Goal: Contribute content: Contribute content

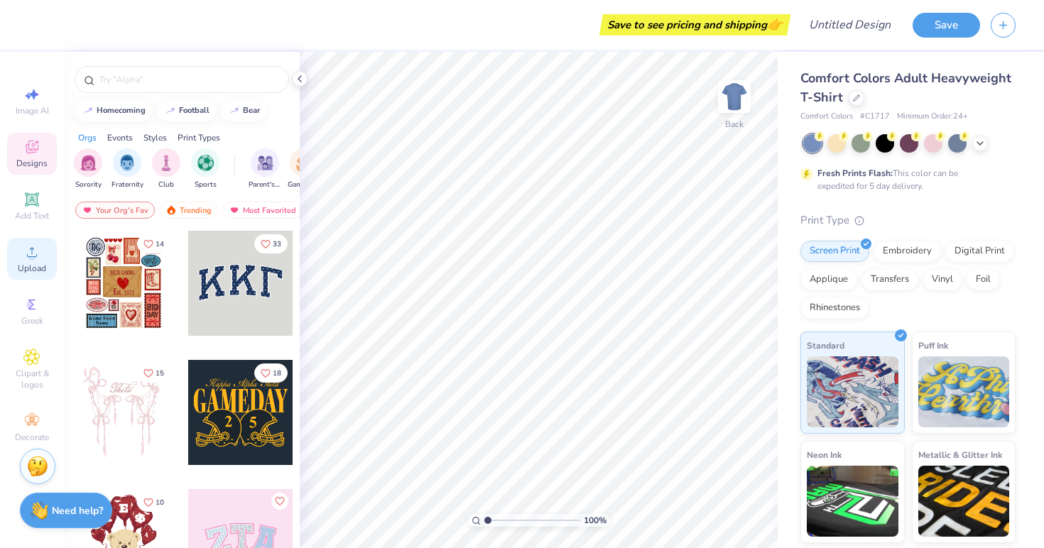
click at [31, 266] on span "Upload" at bounding box center [32, 268] width 28 height 11
click at [29, 263] on span "Upload" at bounding box center [32, 268] width 28 height 11
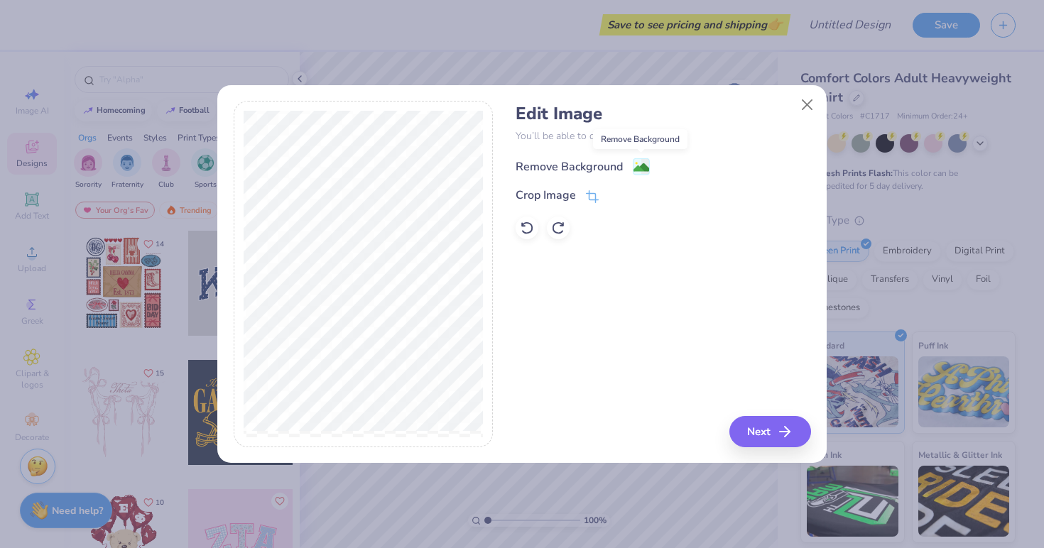
click at [641, 167] on image at bounding box center [641, 168] width 16 height 16
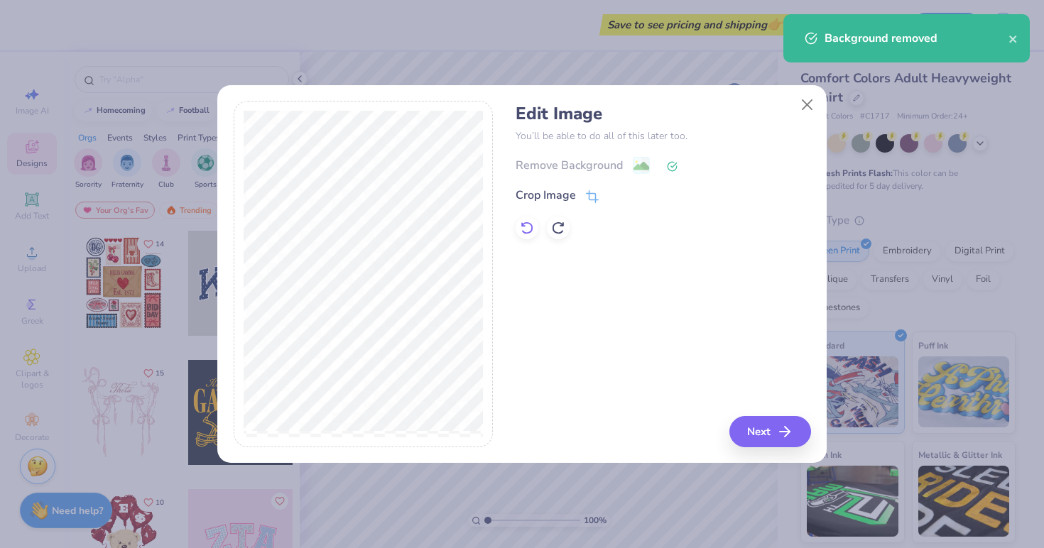
click at [533, 227] on icon at bounding box center [527, 228] width 14 height 14
click at [758, 446] on button "Next" at bounding box center [772, 431] width 82 height 31
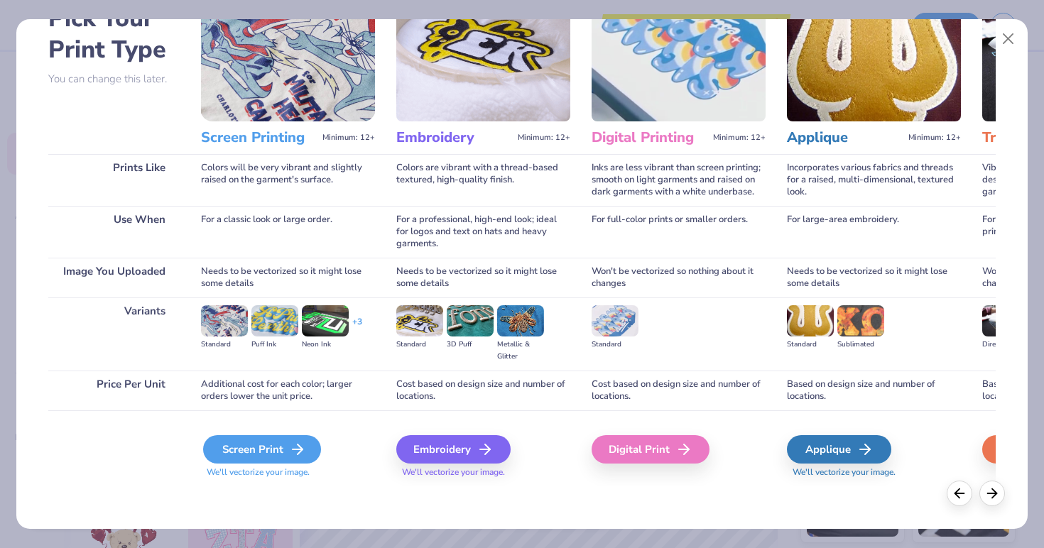
scroll to position [89, 0]
click at [239, 449] on div "Screen Print" at bounding box center [262, 449] width 118 height 28
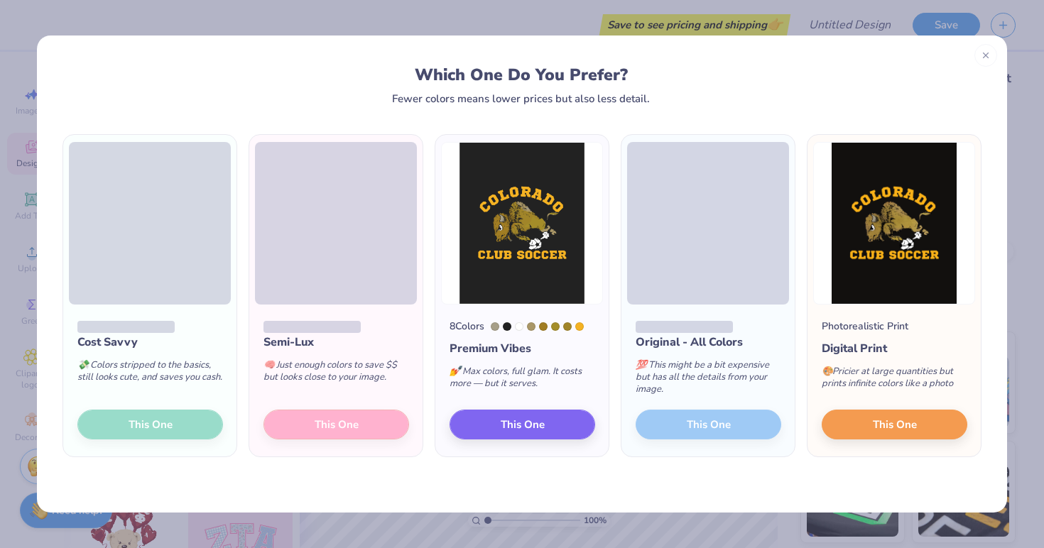
click at [168, 427] on div "Cost Savvy 💸 Colors stripped to the basics, still looks cute, and saves you cas…" at bounding box center [149, 381] width 173 height 152
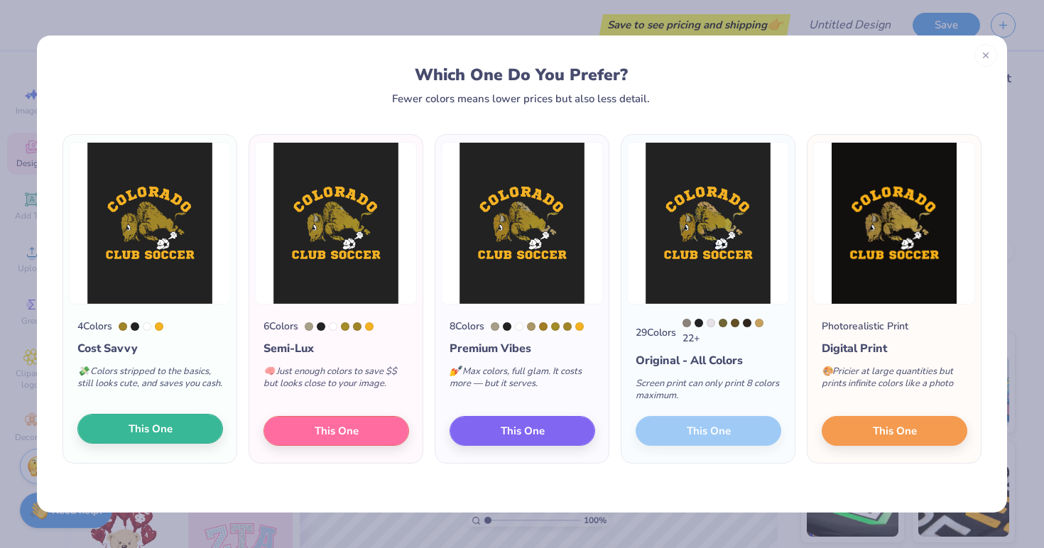
click at [170, 435] on span "This One" at bounding box center [151, 429] width 44 height 16
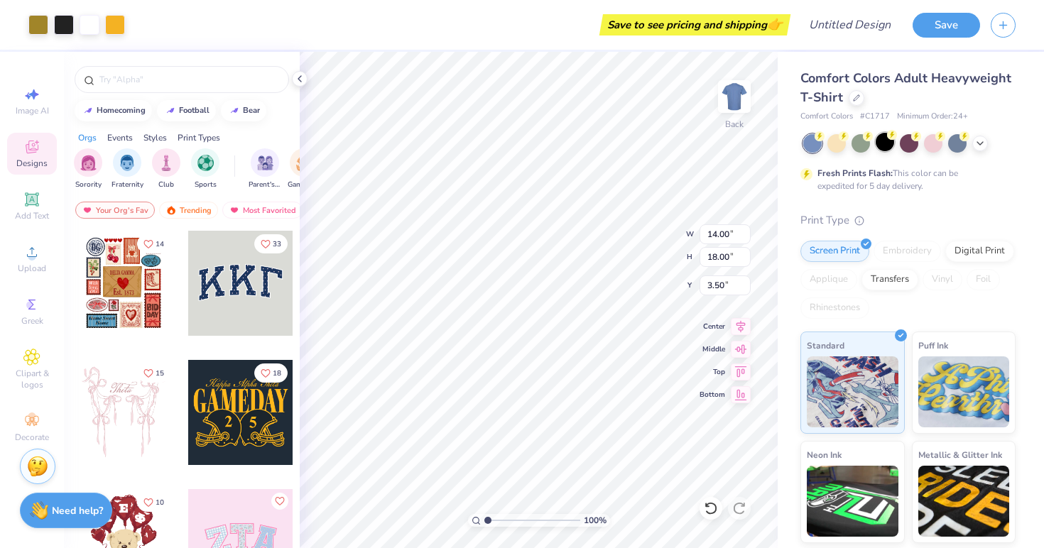
click at [883, 144] on div at bounding box center [885, 142] width 18 height 18
type input "1.41"
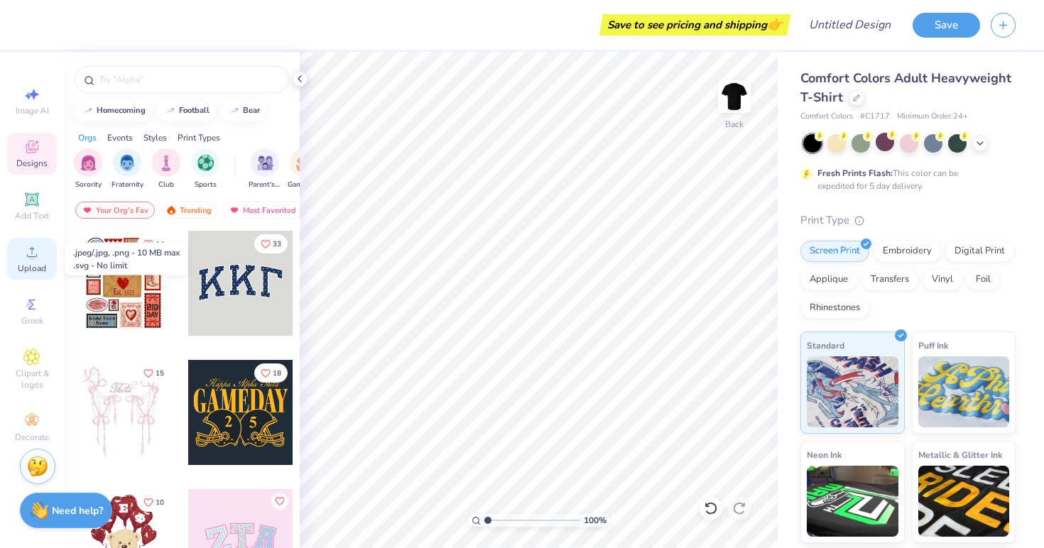
click at [34, 258] on circle at bounding box center [32, 257] width 8 height 8
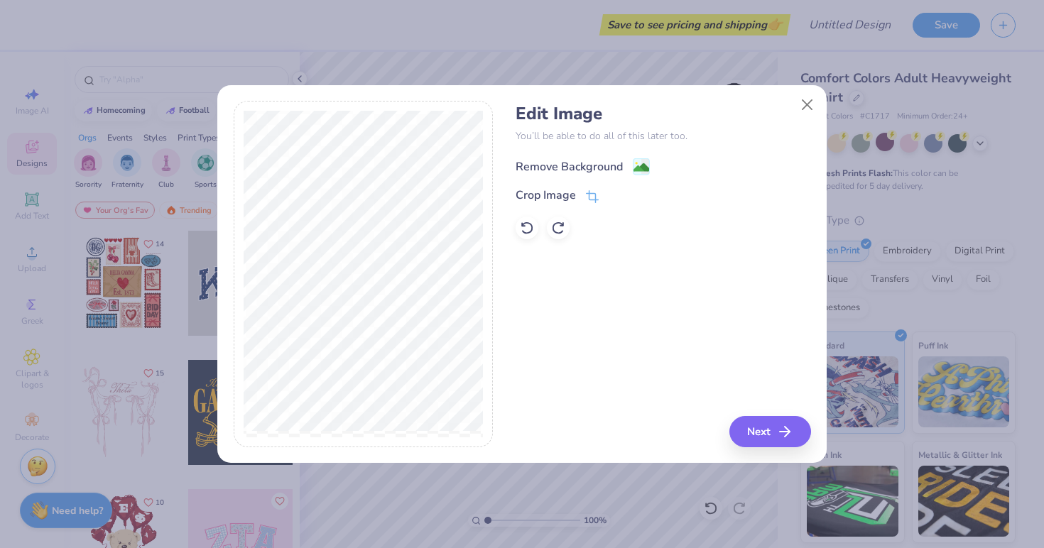
click at [539, 162] on div "Remove Background" at bounding box center [569, 166] width 107 height 17
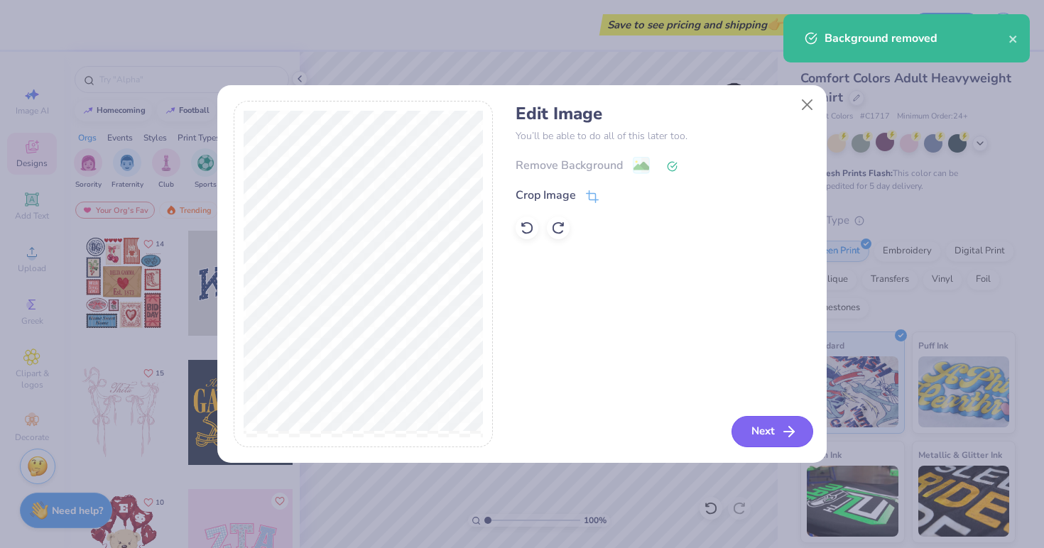
click at [759, 432] on button "Next" at bounding box center [772, 431] width 82 height 31
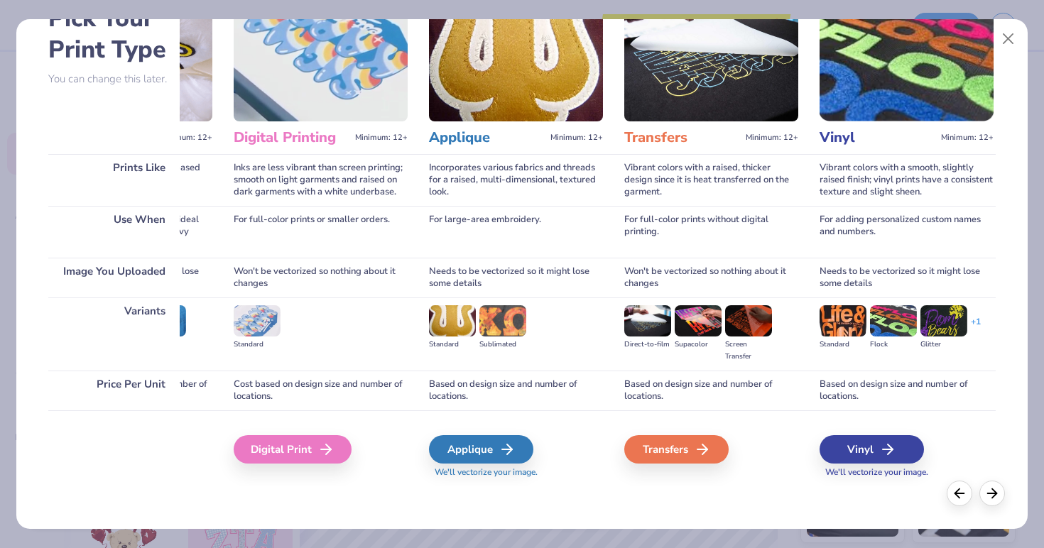
scroll to position [0, 355]
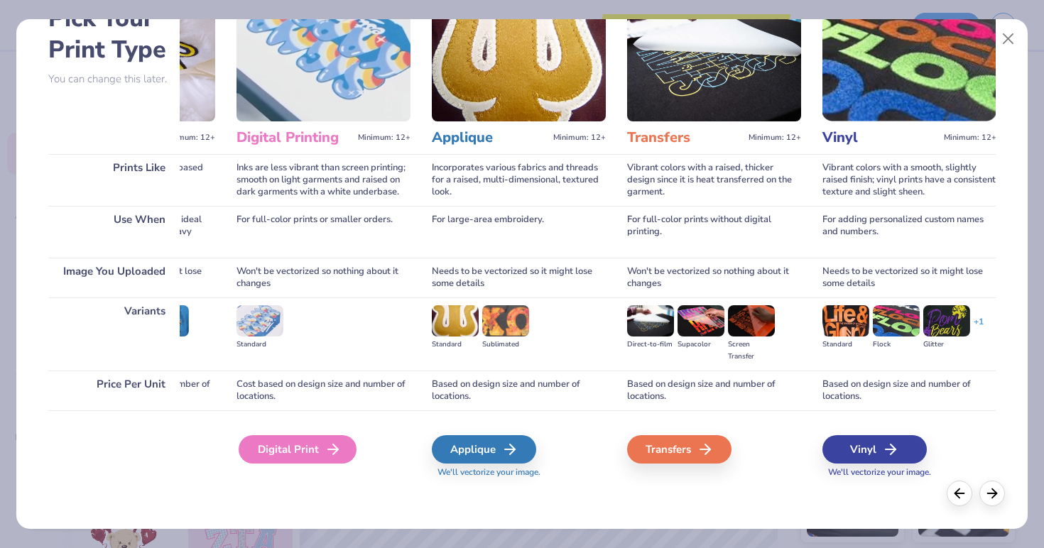
click at [313, 452] on div "Digital Print" at bounding box center [298, 449] width 118 height 28
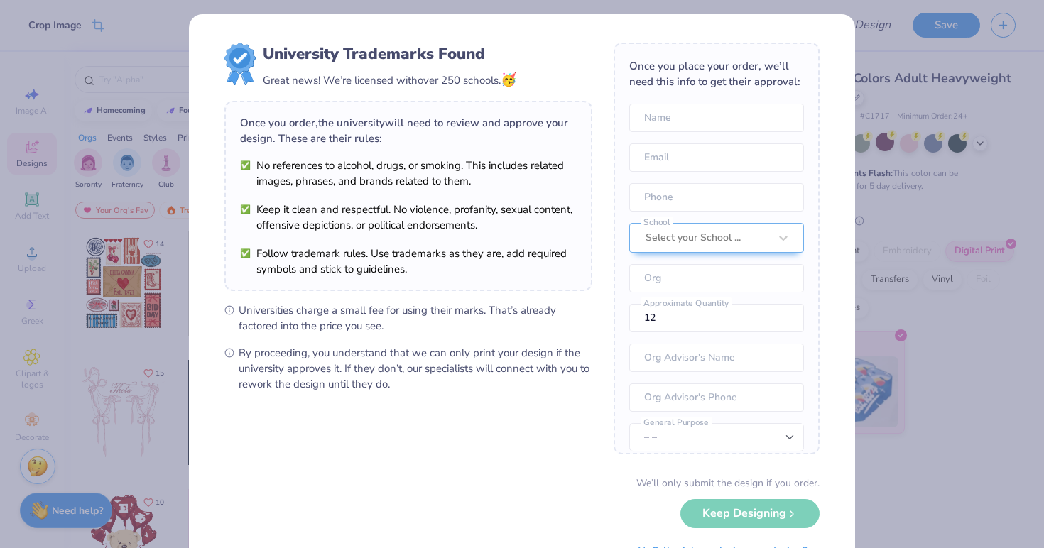
scroll to position [0, 0]
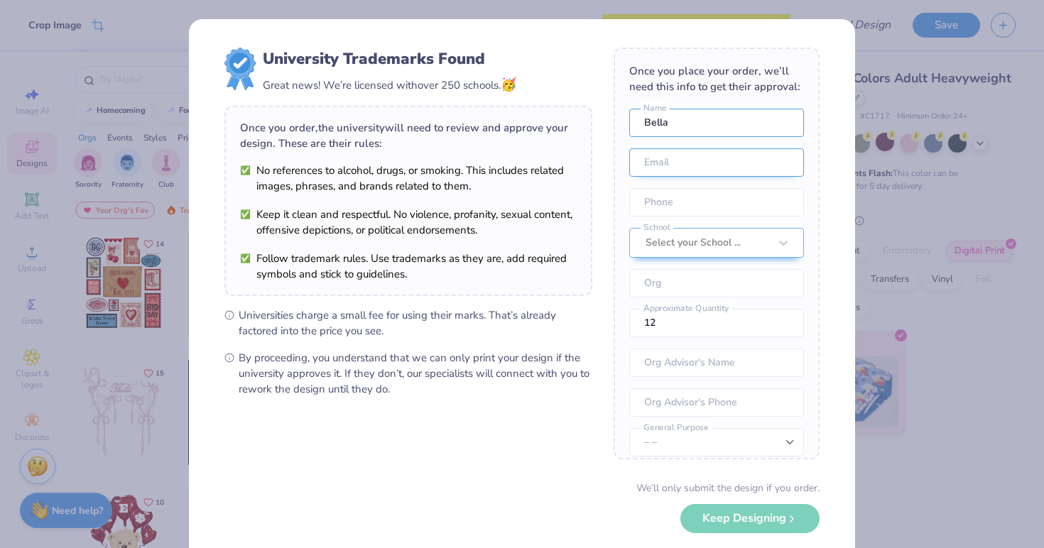
type input "Bella"
type input "B"
click at [687, 124] on input "Bella" at bounding box center [716, 123] width 175 height 28
type input "[PERSON_NAME]"
click at [712, 158] on input "email" at bounding box center [716, 162] width 175 height 28
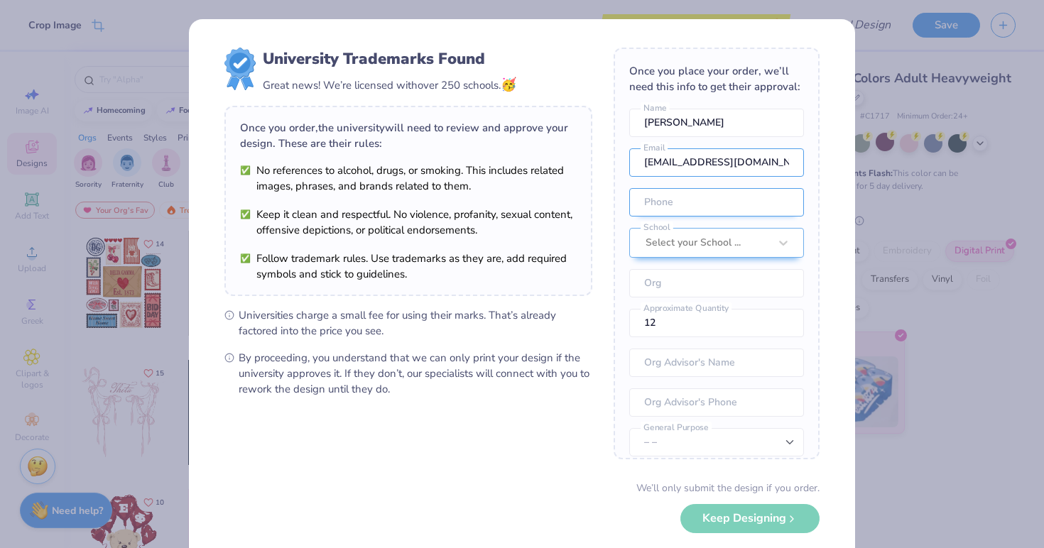
type input "[EMAIL_ADDRESS][DOMAIN_NAME]"
type input "[PHONE_NUMBER]"
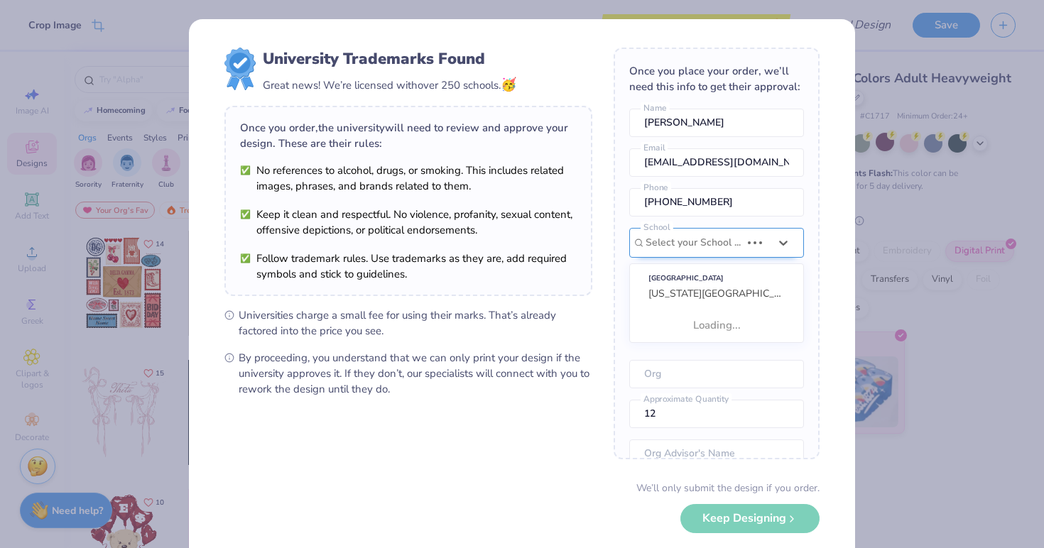
click at [751, 243] on div "Select your School ..." at bounding box center [716, 243] width 175 height 30
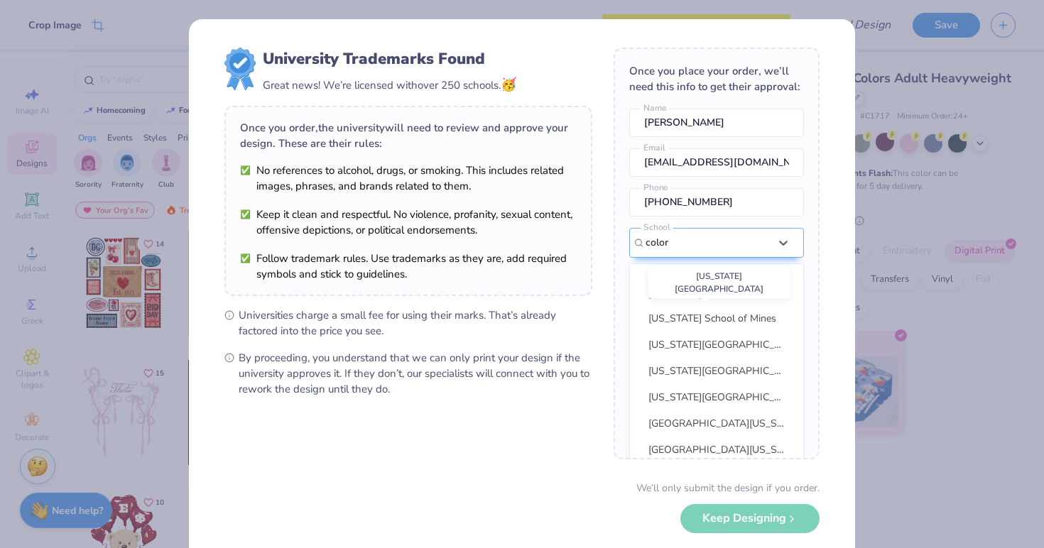
scroll to position [136, 0]
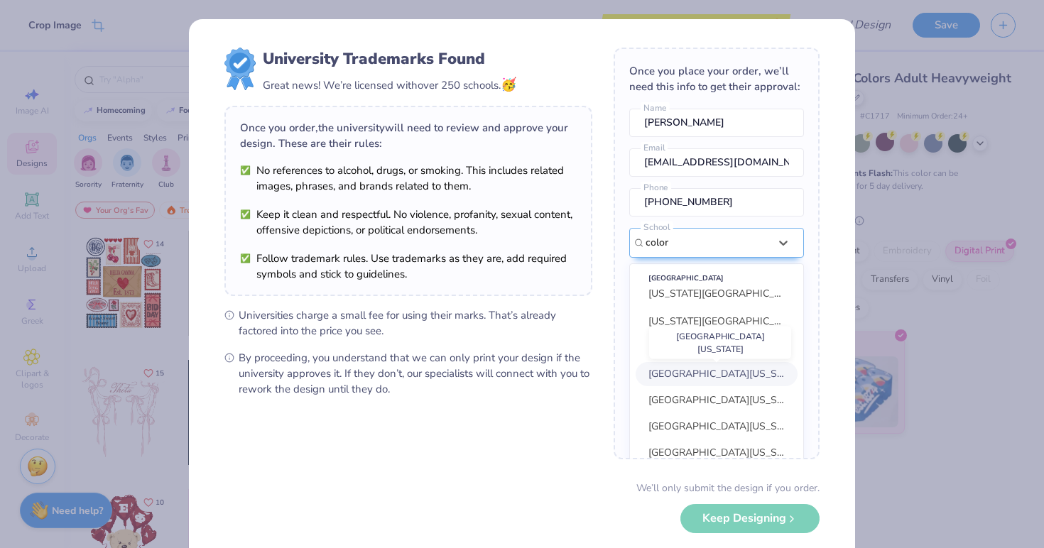
click at [694, 375] on span "[GEOGRAPHIC_DATA][US_STATE]" at bounding box center [725, 373] width 154 height 13
type input "color"
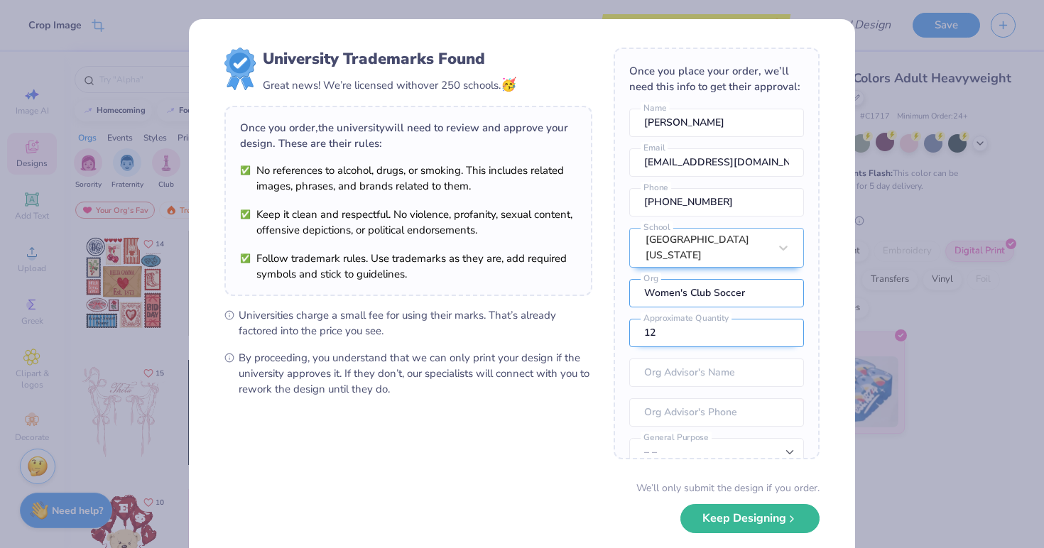
type input "Women's Club Soccer"
click at [702, 340] on input "12" at bounding box center [716, 333] width 175 height 28
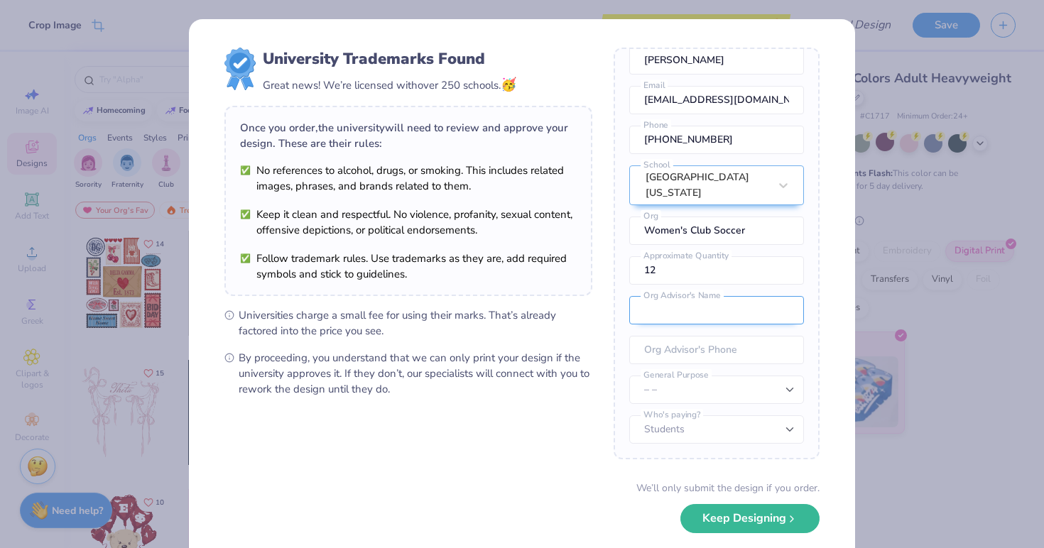
scroll to position [62, 0]
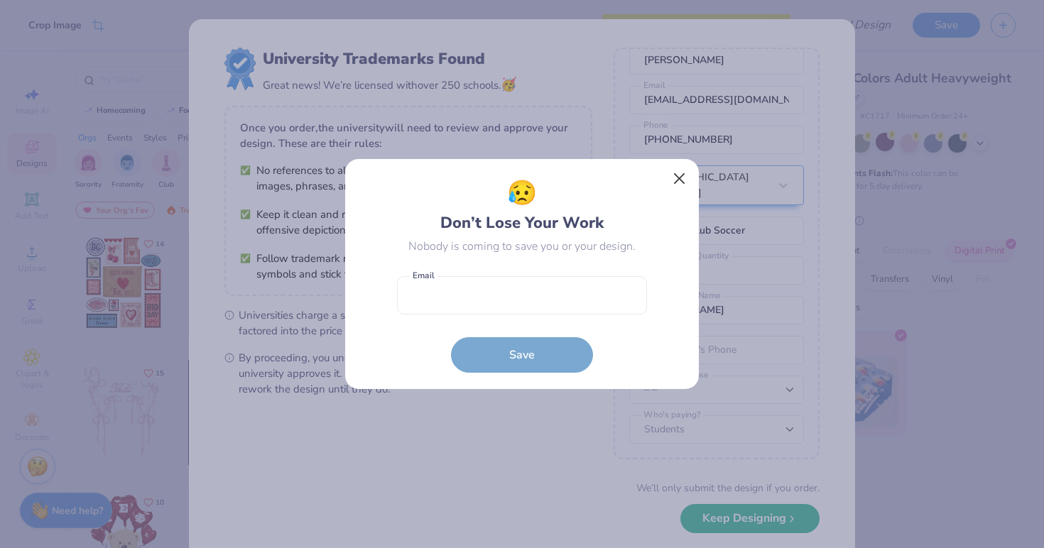
click at [674, 181] on button "Close" at bounding box center [679, 178] width 27 height 27
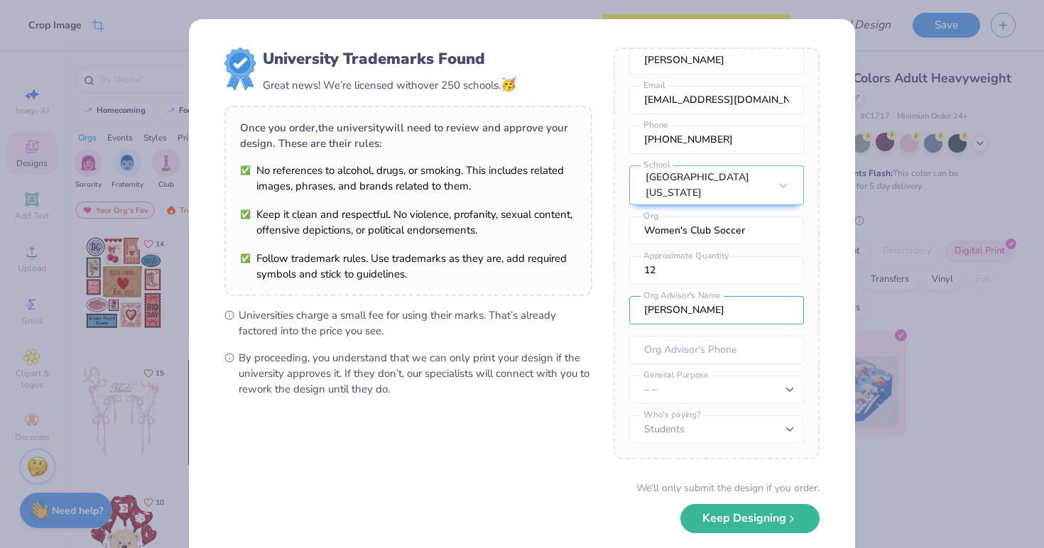
type input "[PERSON_NAME]"
click at [628, 463] on form "University Trademarks Found Great news! We’re licensed with over 250 schools. 🥳…" at bounding box center [521, 309] width 595 height 523
click at [706, 524] on button "Keep Designing" at bounding box center [749, 515] width 139 height 29
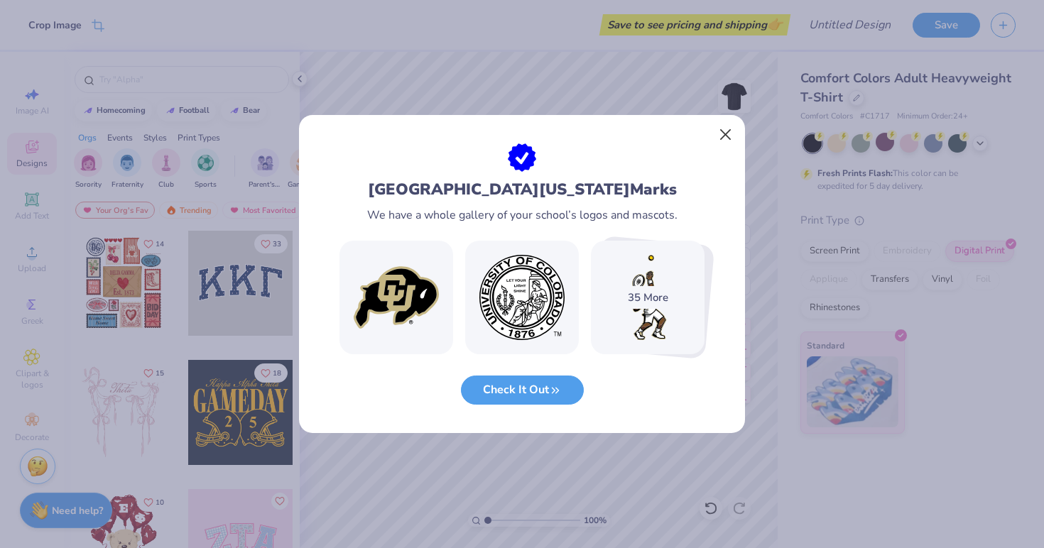
click at [724, 136] on button "Close" at bounding box center [725, 134] width 27 height 27
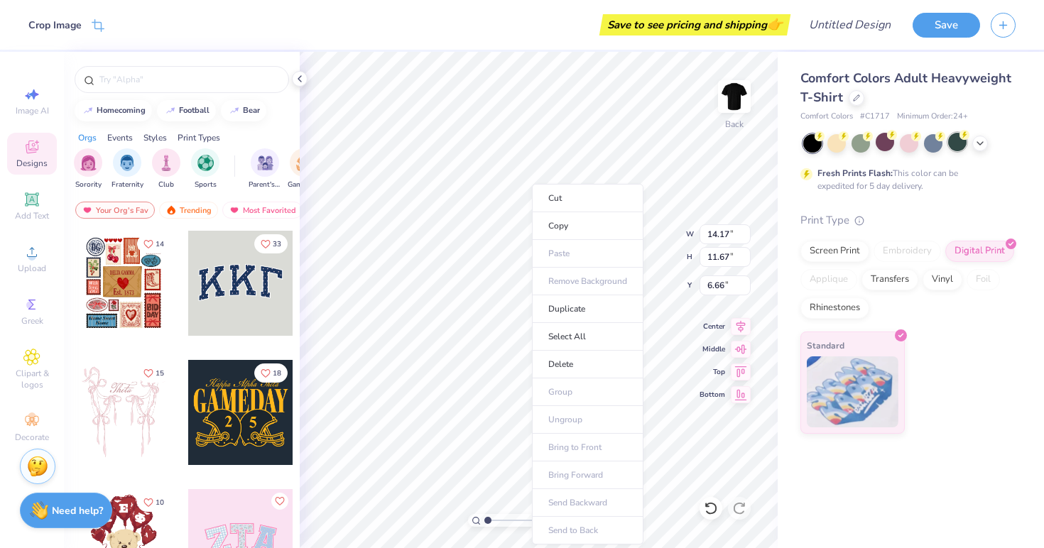
click at [957, 149] on div at bounding box center [957, 142] width 18 height 18
click at [981, 202] on div "Comfort Colors Adult Heavyweight T-Shirt Comfort Colors # C1717 Minimum Order: …" at bounding box center [907, 251] width 215 height 365
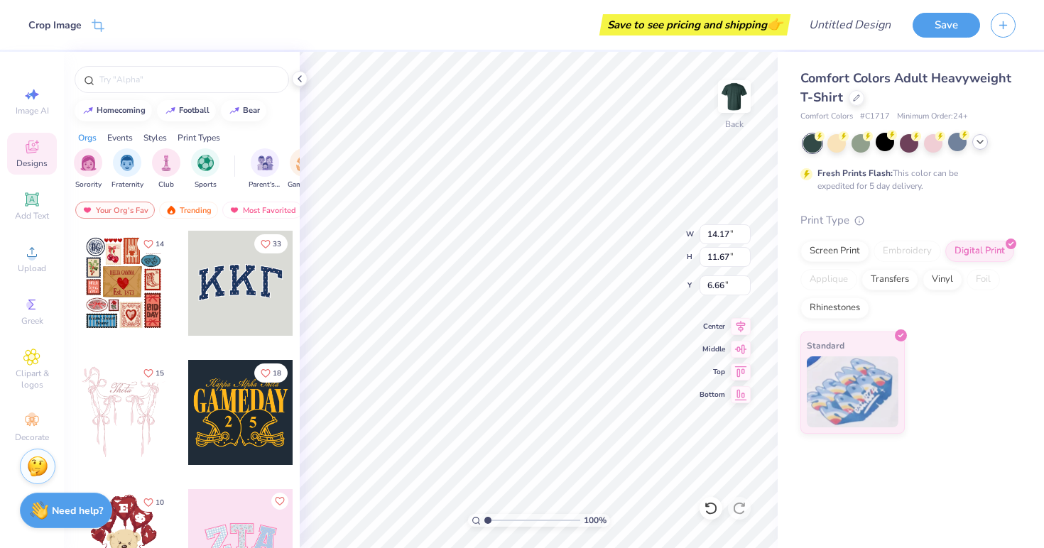
click at [981, 143] on icon at bounding box center [979, 141] width 11 height 11
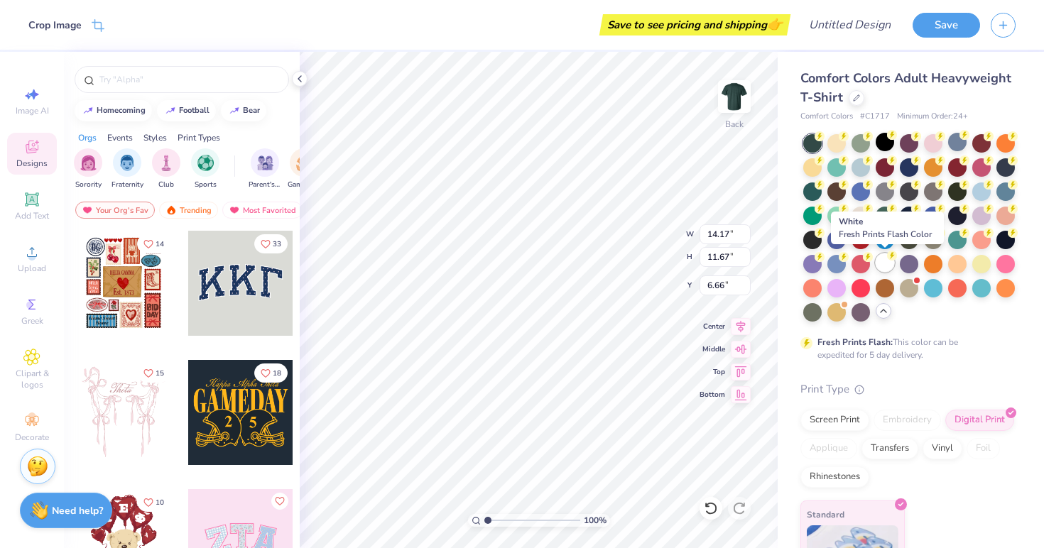
click at [889, 256] on circle at bounding box center [892, 256] width 10 height 10
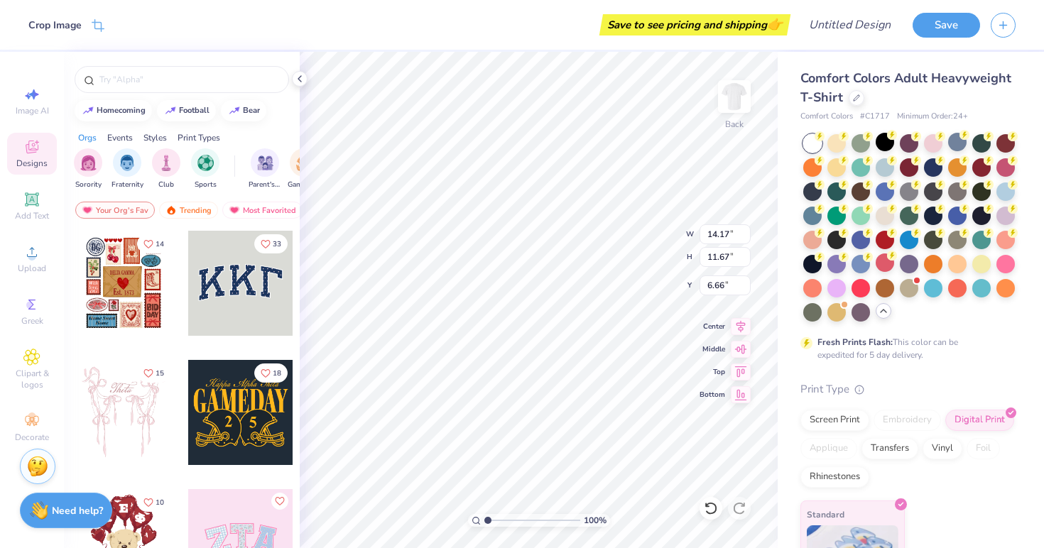
type input "3.49"
click at [884, 144] on div at bounding box center [885, 142] width 18 height 18
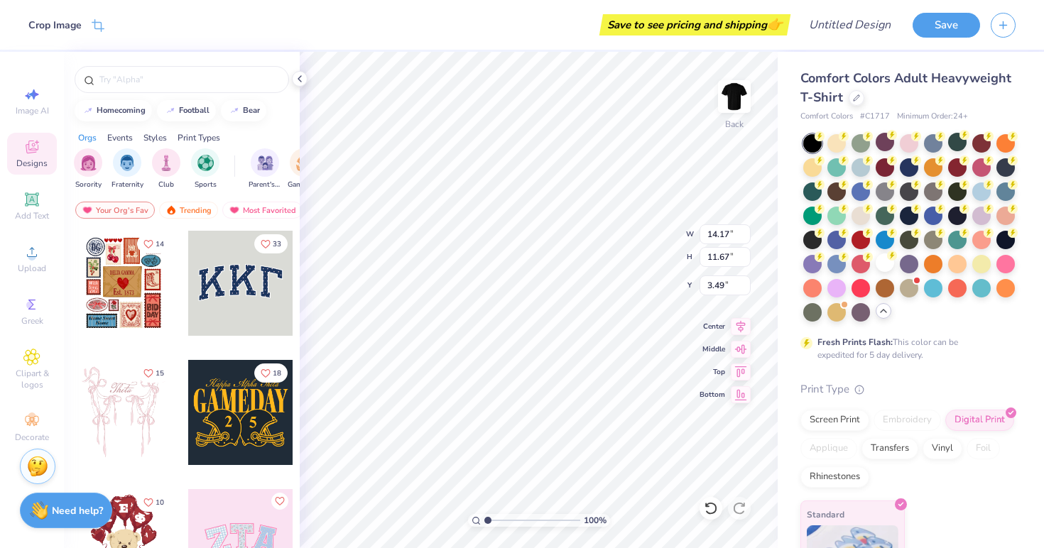
type input "12.28"
type input "10.11"
type input "3.52"
click at [23, 268] on span "Upload" at bounding box center [32, 268] width 28 height 11
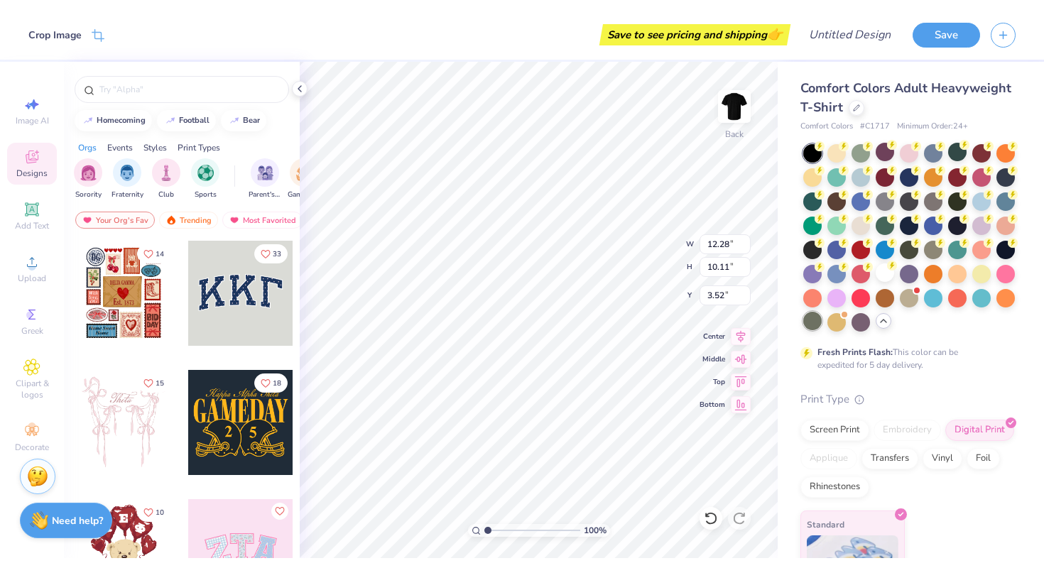
scroll to position [0, 0]
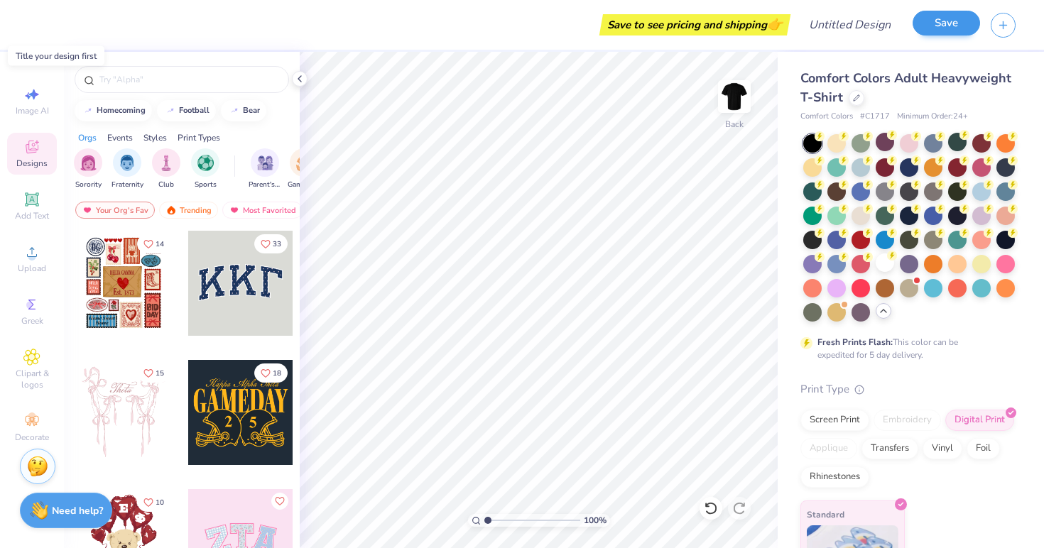
click at [955, 26] on button "Save" at bounding box center [945, 23] width 67 height 25
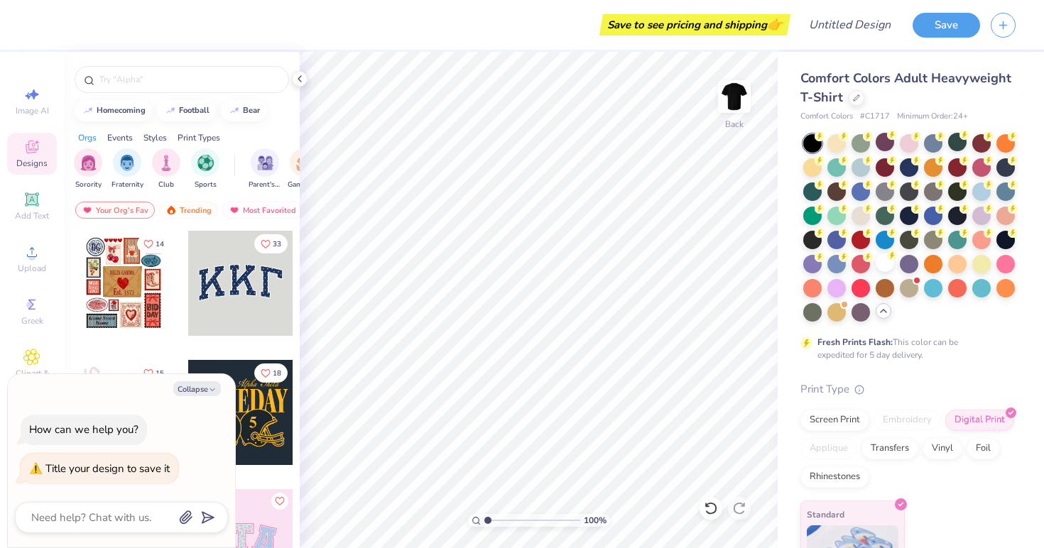
type textarea "s"
type textarea "x"
type textarea "sh"
type textarea "x"
type textarea "sho"
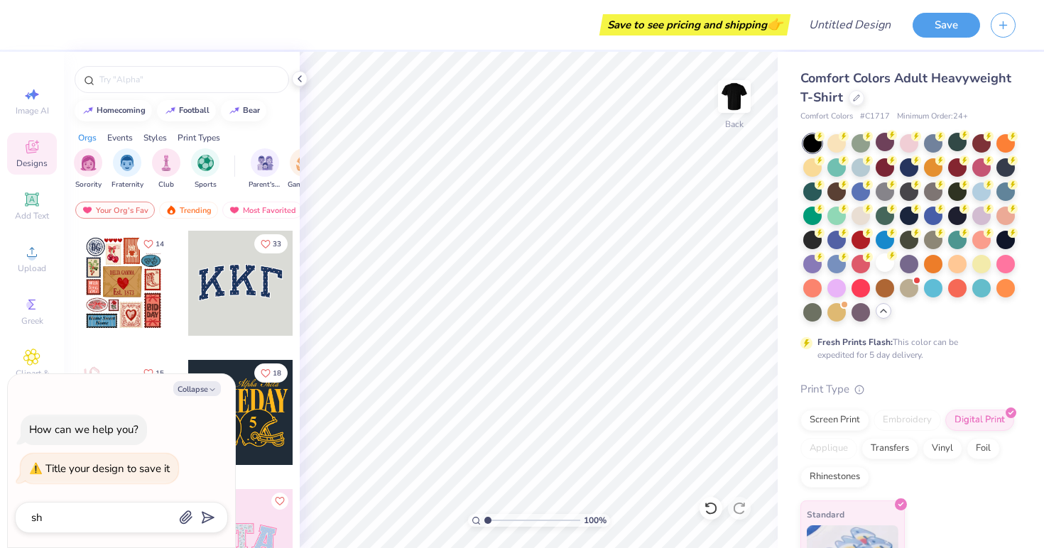
type textarea "x"
type textarea "shor"
type textarea "x"
type textarea "short"
type textarea "x"
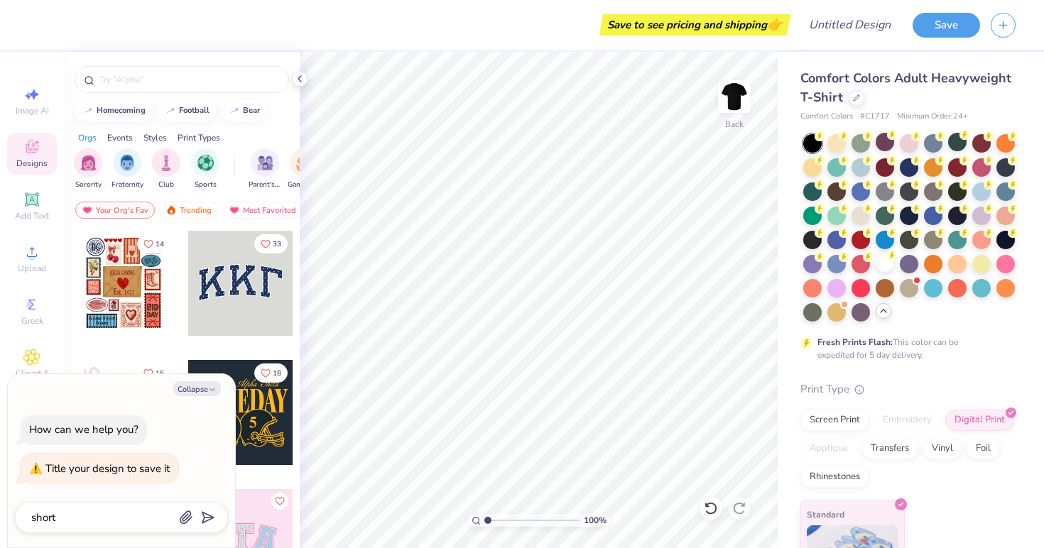
type textarea "short"
type textarea "x"
type textarea "short s"
type textarea "x"
type textarea "short sl"
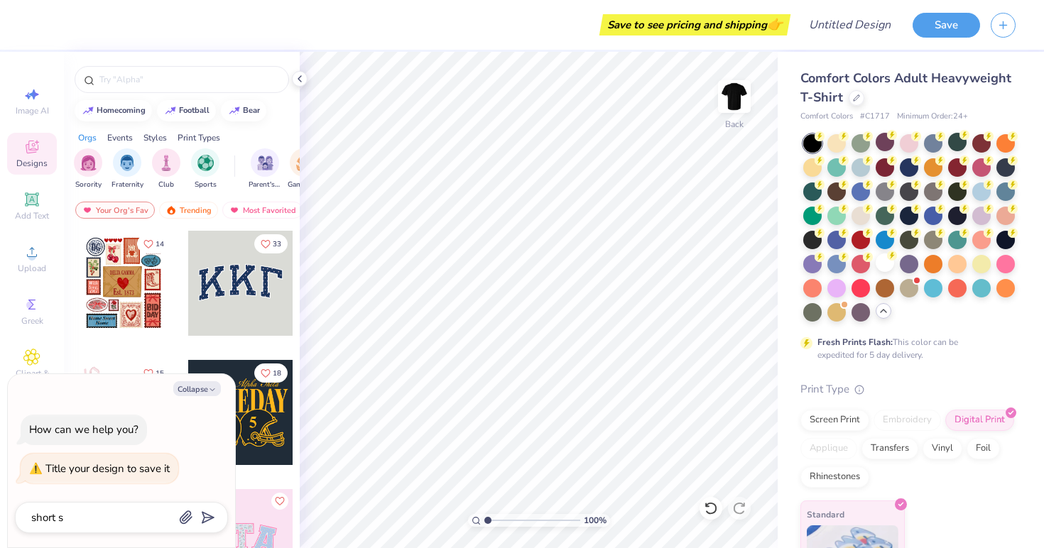
type textarea "x"
type textarea "short sle"
type textarea "x"
type textarea "short slee"
type textarea "x"
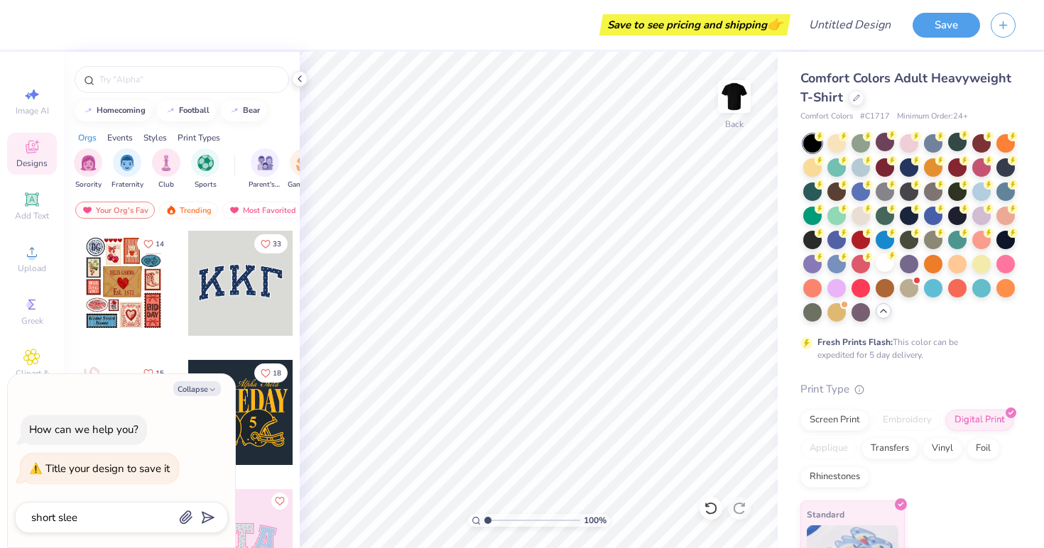
type textarea "short sleev"
type textarea "x"
type textarea "short sleeve"
type textarea "x"
type textarea "short sleeve"
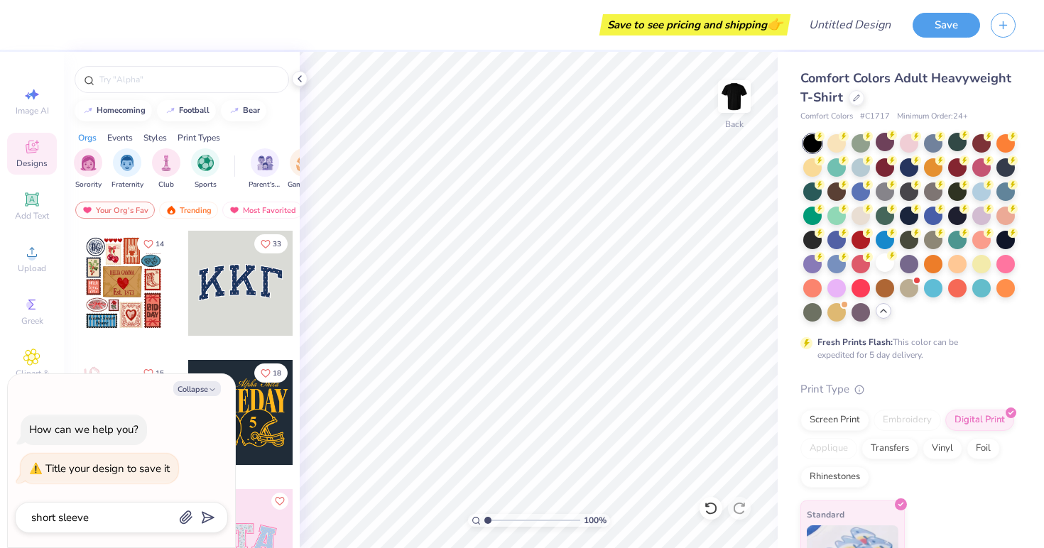
type textarea "x"
type textarea "short sleeve d"
type textarea "x"
type textarea "short sleeve de"
type textarea "x"
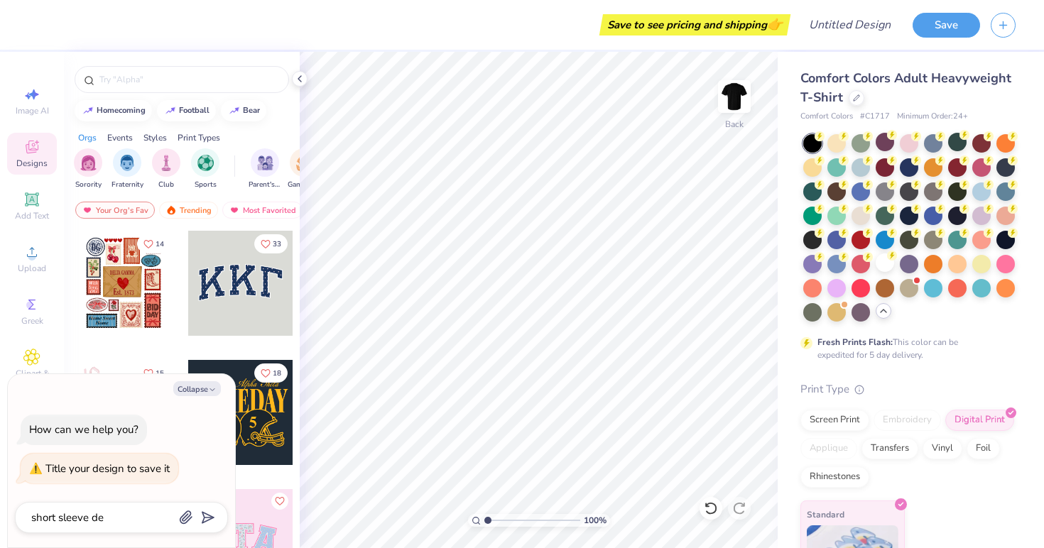
type textarea "short sleeve des"
type textarea "x"
type textarea "short sleeve desi"
type textarea "x"
type textarea "short sleeve desig"
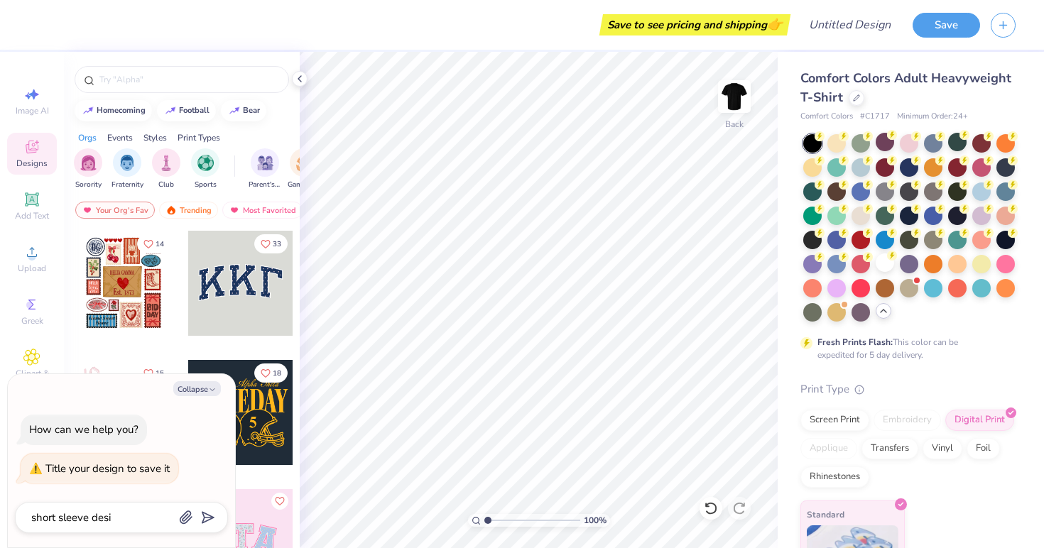
type textarea "x"
type textarea "short sleeve design"
type textarea "x"
type textarea "short sleeve design"
type textarea "x"
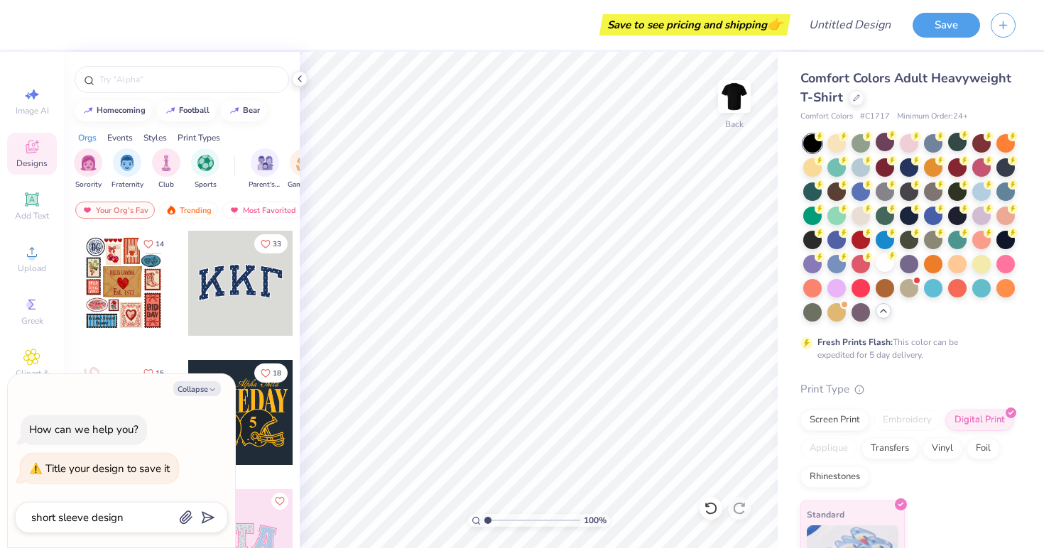
click at [196, 444] on div "How can we help you? Title your design to save it" at bounding box center [121, 449] width 213 height 92
click at [212, 515] on icon "submit" at bounding box center [205, 518] width 20 height 20
type textarea "x"
type input "short sleeve design"
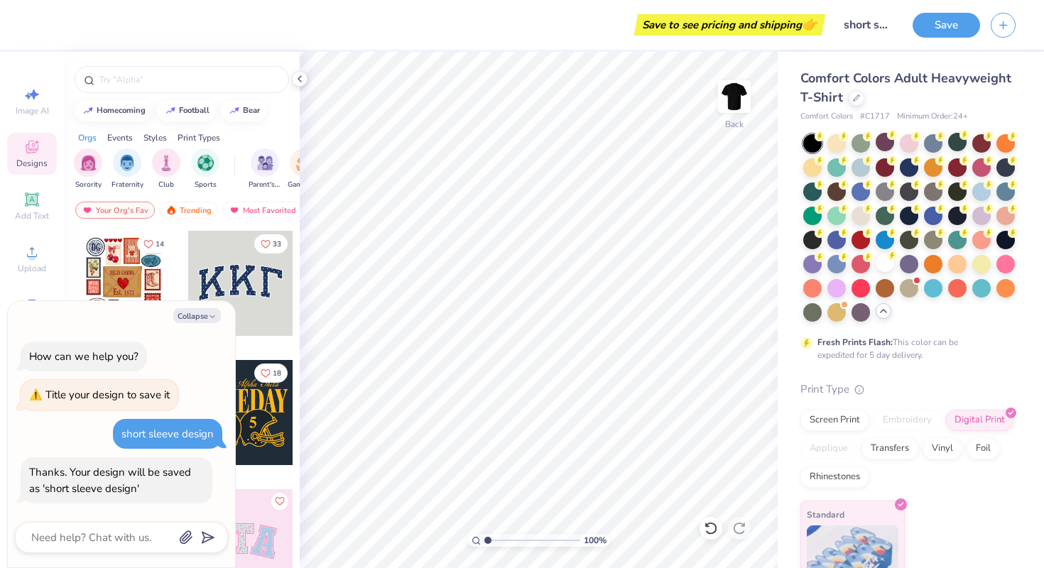
type textarea "x"
